Goal: Communication & Community: Answer question/provide support

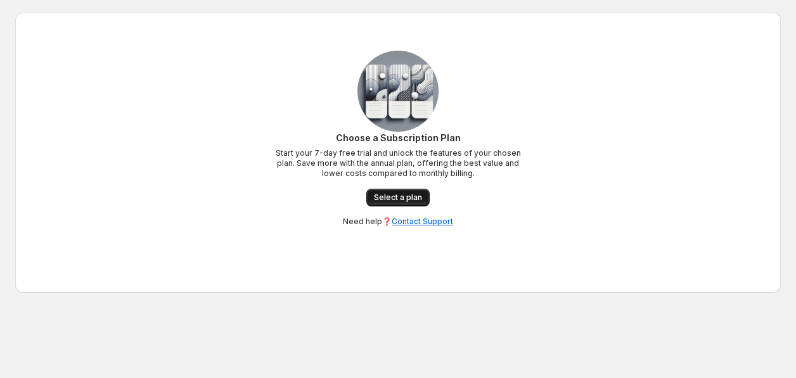
click at [409, 194] on span "Select a plan" at bounding box center [398, 198] width 48 height 10
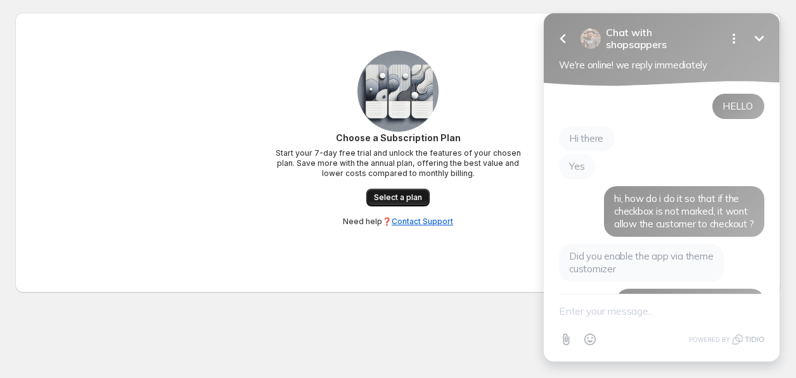
scroll to position [1338, 0]
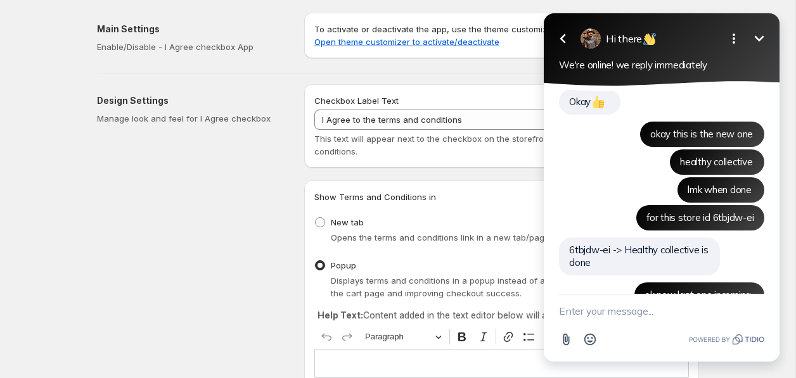
click at [765, 41] on icon "Minimize" at bounding box center [759, 38] width 15 height 15
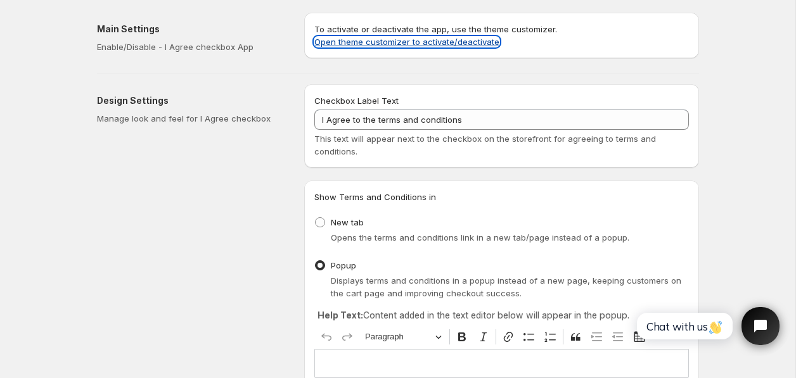
click at [333, 39] on link "Open theme customizer to activate/deactivate" at bounding box center [406, 42] width 185 height 10
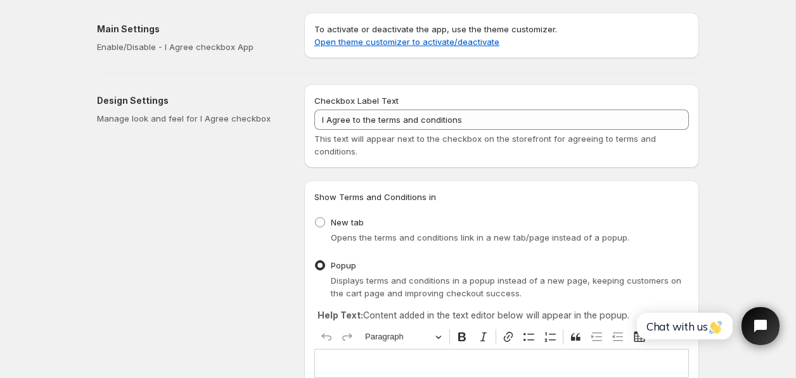
click at [756, 305] on html "Chat with us" at bounding box center [706, 327] width 167 height 60
click at [756, 324] on icon "Open chat widget" at bounding box center [760, 326] width 14 height 14
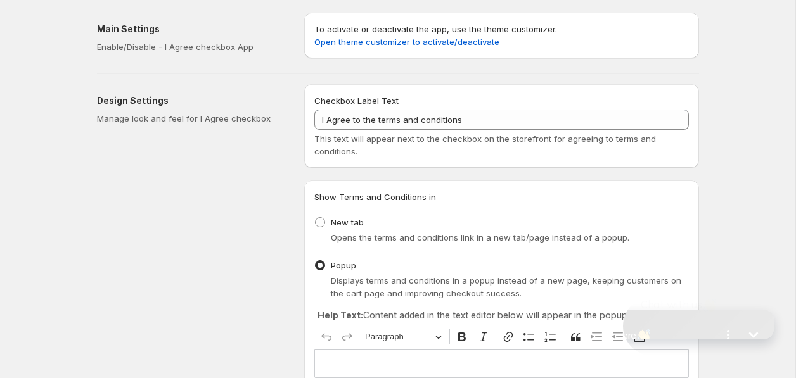
scroll to position [1338, 0]
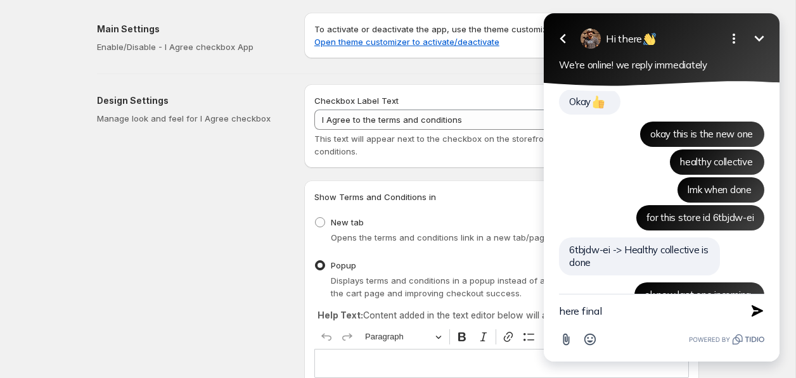
type textarea "here final 1"
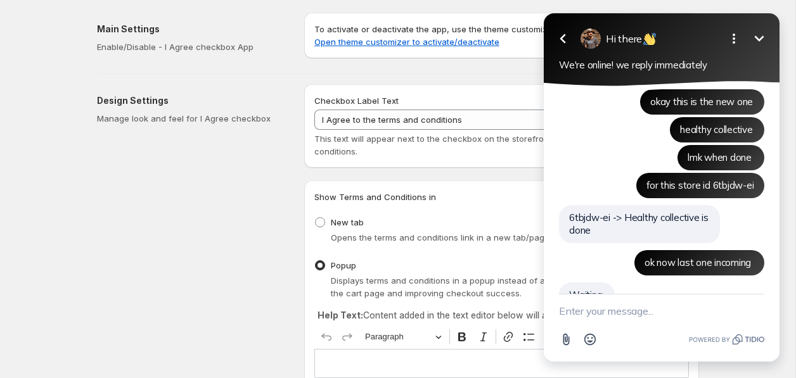
paste textarea "1bjcez-g0"
type textarea "1bjcez-g0"
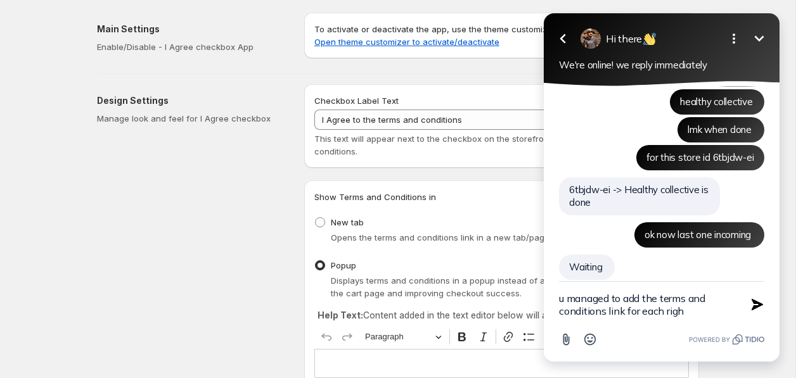
type textarea "u managed to add the terms and conditions link for each right"
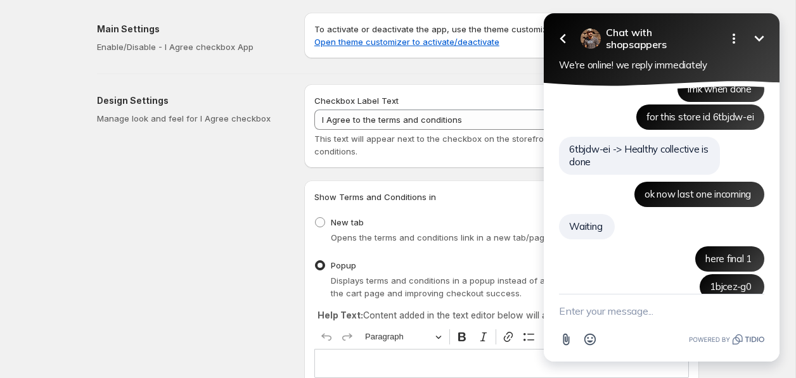
scroll to position [1499, 0]
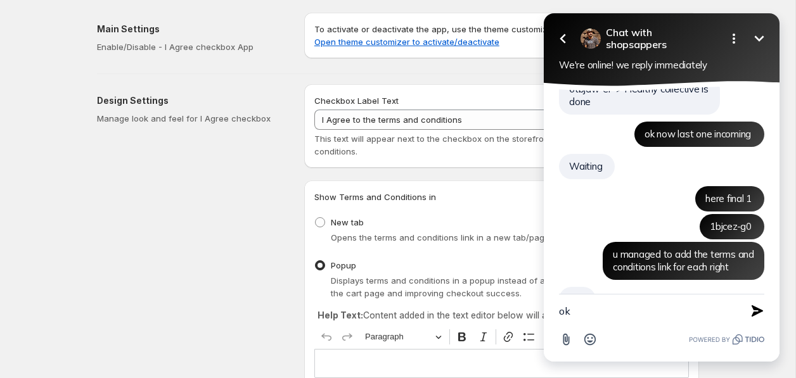
type textarea "okk"
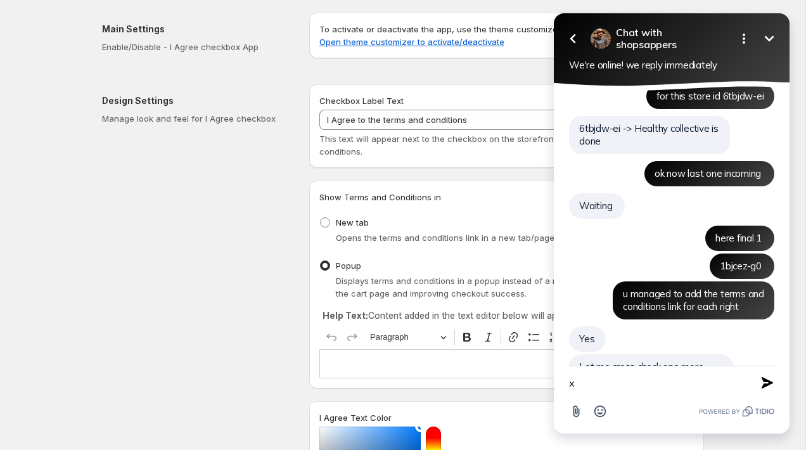
scroll to position [1533, 0]
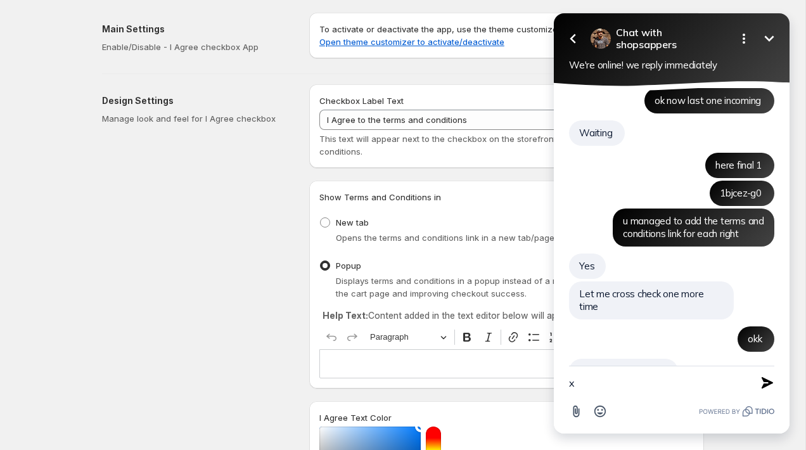
click at [631, 378] on textarea "x" at bounding box center [656, 382] width 174 height 33
type textarea "yup"
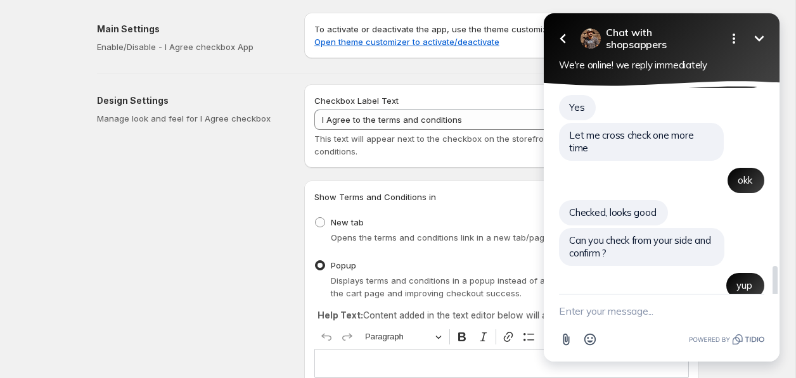
scroll to position [1735, 0]
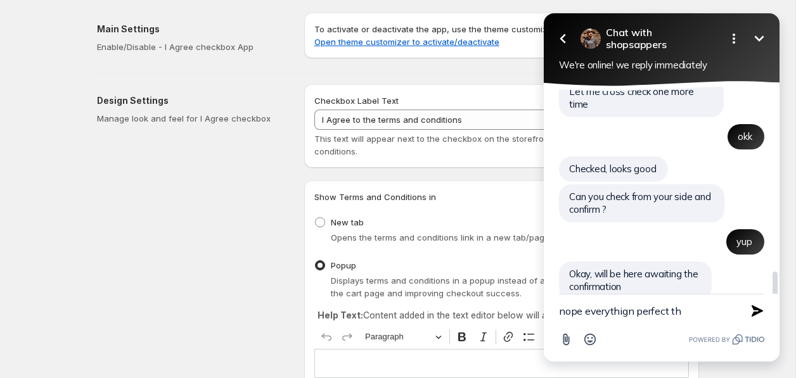
type textarea "nope everythign perfect thx"
